Goal: Task Accomplishment & Management: Use online tool/utility

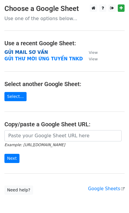
click at [33, 52] on strong "GỬI MAIL SƠ VẤN" at bounding box center [26, 52] width 44 height 5
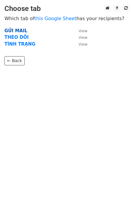
click at [14, 31] on strong "GỬI MAIL" at bounding box center [15, 30] width 23 height 5
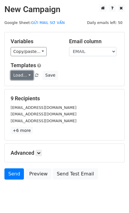
click at [23, 76] on link "Load..." at bounding box center [22, 75] width 23 height 9
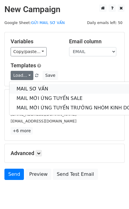
click at [25, 87] on link "MAIL SƠ VẤN" at bounding box center [78, 88] width 139 height 9
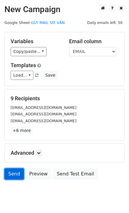
click at [15, 174] on link "Send" at bounding box center [14, 174] width 20 height 11
